Goal: Communication & Community: Answer question/provide support

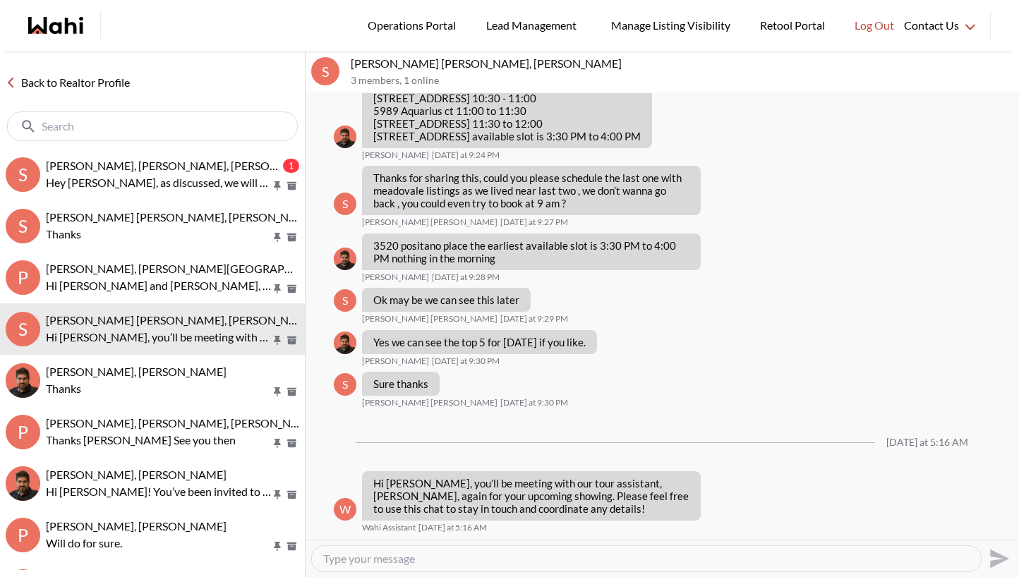
scroll to position [956, 0]
click at [448, 559] on textarea "Type your message" at bounding box center [646, 559] width 646 height 14
type textarea "t"
